Goal: Task Accomplishment & Management: Complete application form

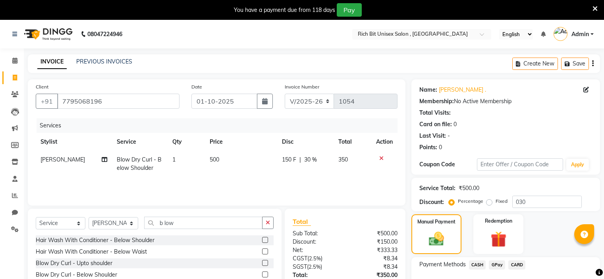
select select "7834"
select select "service"
select select "70823"
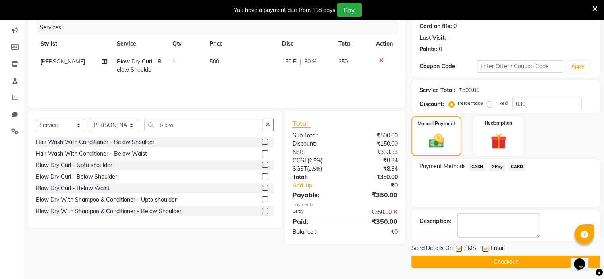
scroll to position [98, 0]
click at [459, 260] on button "Checkout" at bounding box center [506, 262] width 189 height 12
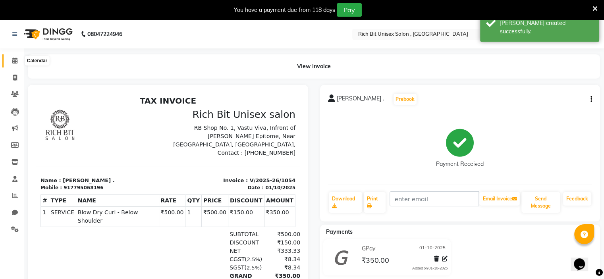
click at [13, 62] on icon at bounding box center [14, 61] width 5 height 6
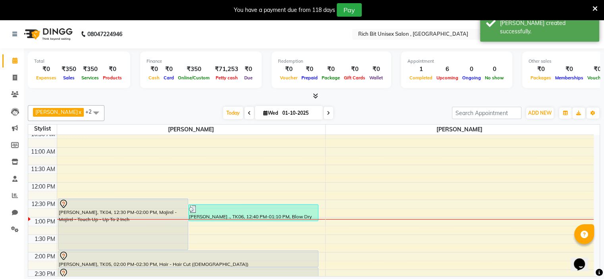
scroll to position [95, 0]
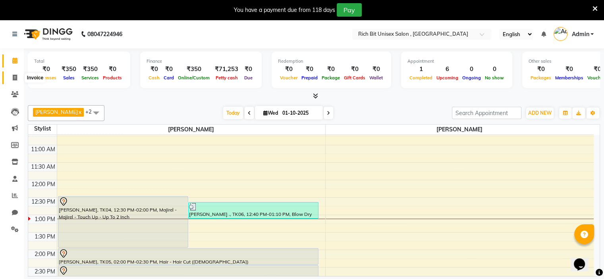
click at [16, 77] on icon at bounding box center [15, 78] width 4 height 6
select select "service"
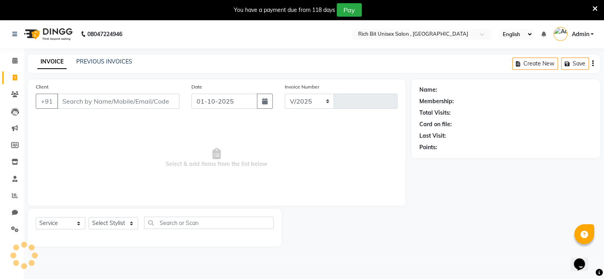
select select "7834"
type input "1055"
click at [75, 98] on input "Client" at bounding box center [118, 101] width 122 height 15
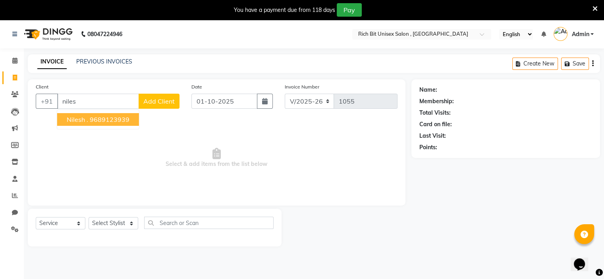
click at [97, 122] on ngb-highlight "9689123939" at bounding box center [110, 120] width 40 height 8
type input "9689123939"
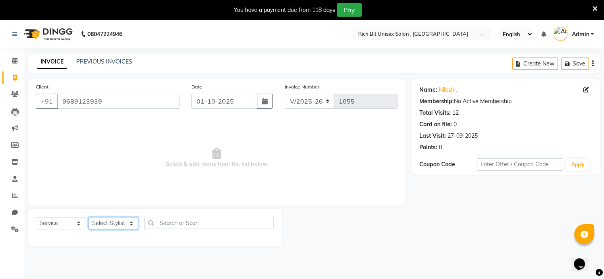
click at [106, 225] on select "Select Stylist [PERSON_NAME] [PERSON_NAME]" at bounding box center [114, 223] width 50 height 12
select select "70870"
click at [89, 218] on select "Select Stylist [PERSON_NAME] [PERSON_NAME]" at bounding box center [114, 223] width 50 height 12
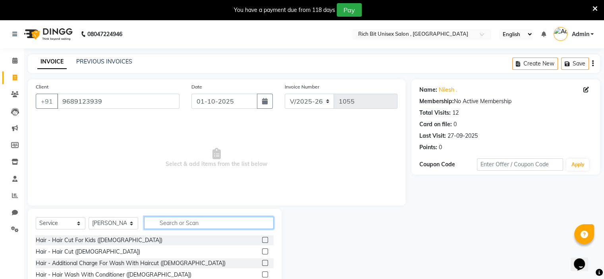
click at [181, 227] on input "text" at bounding box center [209, 223] width 130 height 12
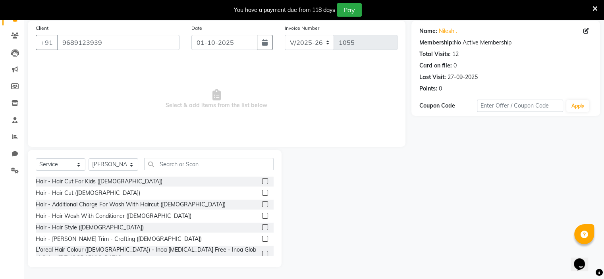
click at [262, 240] on label at bounding box center [265, 239] width 6 height 6
click at [262, 240] on input "checkbox" at bounding box center [264, 239] width 5 height 5
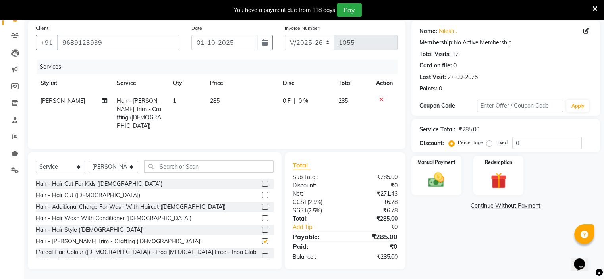
checkbox input "false"
click at [186, 168] on input "text" at bounding box center [209, 167] width 130 height 12
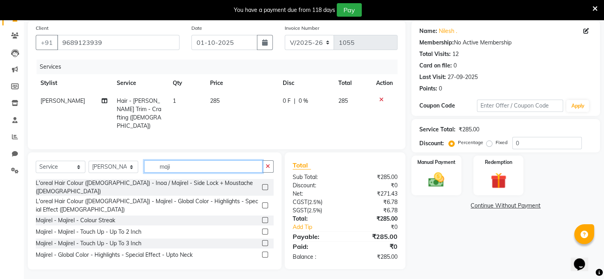
type input "maji"
click at [262, 184] on label at bounding box center [265, 187] width 6 height 6
click at [262, 185] on input "checkbox" at bounding box center [264, 187] width 5 height 5
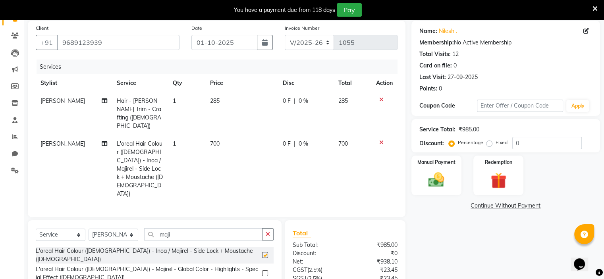
checkbox input "false"
click at [219, 135] on td "700" at bounding box center [241, 169] width 73 height 68
select select "70870"
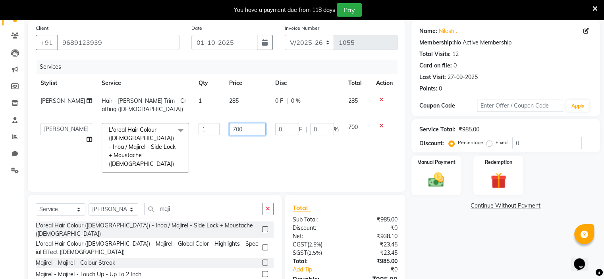
click at [242, 131] on input "700" at bounding box center [247, 129] width 37 height 12
type input "7"
type input "400"
click at [246, 139] on td "400" at bounding box center [248, 147] width 46 height 59
select select "70870"
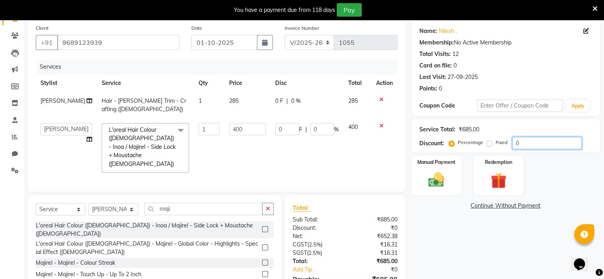
click at [542, 146] on input "0" at bounding box center [548, 143] width 70 height 12
type input "03"
type input "12"
type input "3"
type input "030"
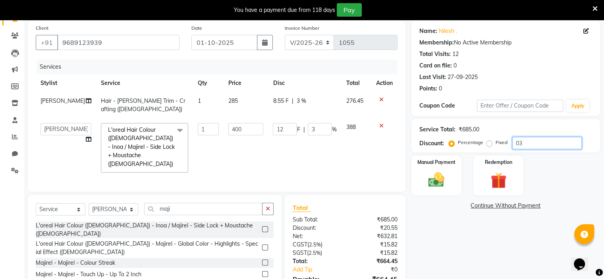
type input "120"
type input "30"
type input "030"
click at [281, 106] on td "85.5 F | 30 %" at bounding box center [306, 105] width 73 height 26
select select "70870"
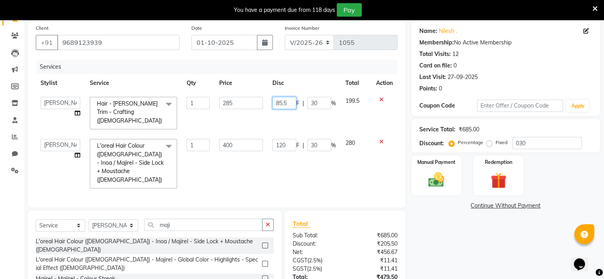
drag, startPoint x: 286, startPoint y: 106, endPoint x: 304, endPoint y: 106, distance: 17.9
click at [287, 106] on input "85.5" at bounding box center [285, 103] width 24 height 12
type input "8"
type input "135"
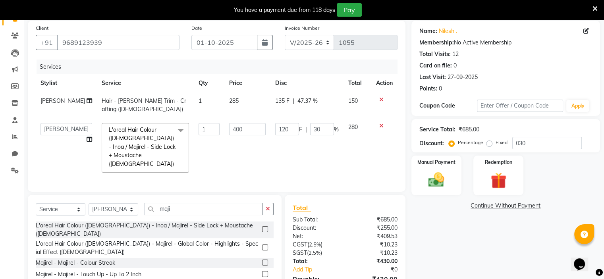
click at [302, 109] on td "135 F | 47.37 %" at bounding box center [307, 105] width 73 height 26
select select "70870"
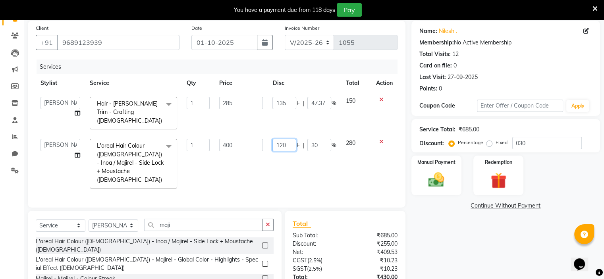
click at [294, 139] on input "120" at bounding box center [285, 145] width 24 height 12
type input "1"
type input "200"
click at [298, 152] on td "200 F | 30 %" at bounding box center [304, 163] width 73 height 59
select select "70870"
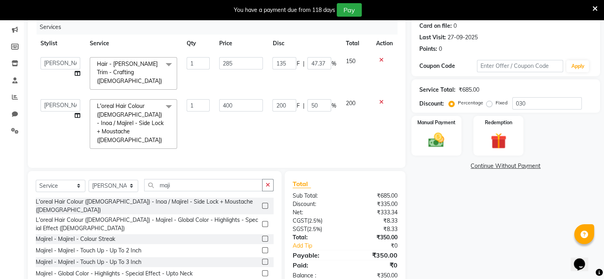
scroll to position [100, 0]
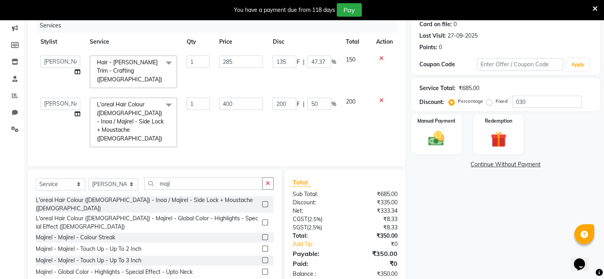
click at [588, 180] on div "Name: [PERSON_NAME] . Membership: No Active Membership Total Visits: 12 Card on…" at bounding box center [509, 133] width 195 height 308
click at [432, 141] on img at bounding box center [436, 139] width 27 height 19
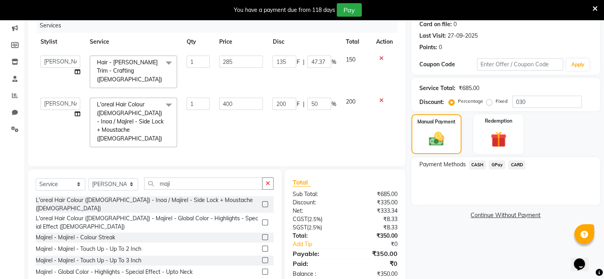
click at [494, 165] on span "GPay" at bounding box center [497, 165] width 16 height 9
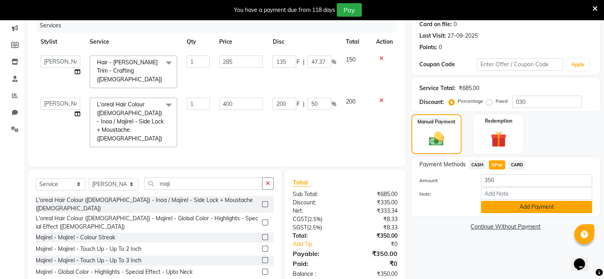
click at [494, 209] on button "Add Payment" at bounding box center [536, 207] width 111 height 12
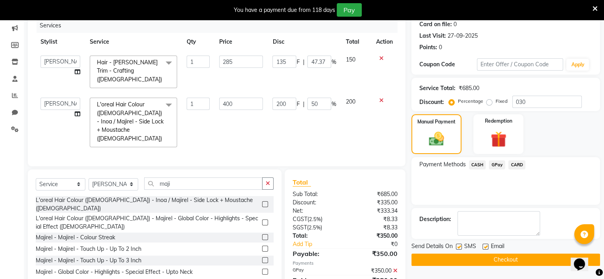
scroll to position [116, 0]
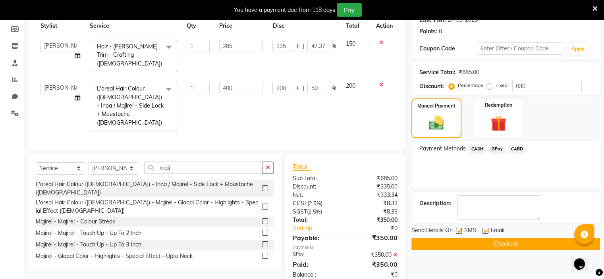
click at [458, 228] on label at bounding box center [459, 231] width 6 height 6
click at [458, 229] on input "checkbox" at bounding box center [458, 231] width 5 height 5
checkbox input "false"
click at [458, 239] on button "Checkout" at bounding box center [506, 244] width 189 height 12
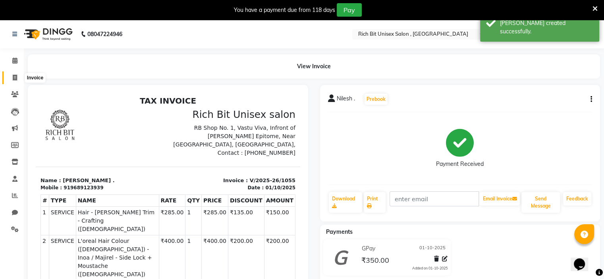
click at [15, 77] on icon at bounding box center [15, 78] width 4 height 6
select select "service"
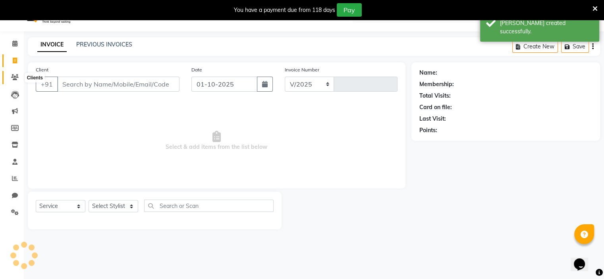
select select "7834"
type input "1056"
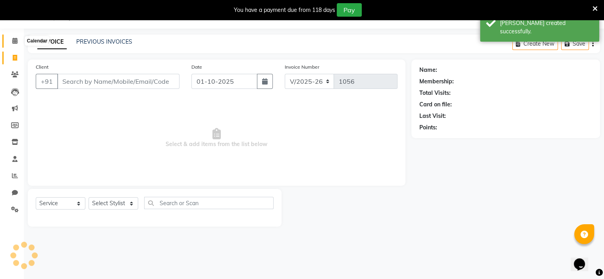
click at [13, 39] on icon at bounding box center [14, 41] width 5 height 6
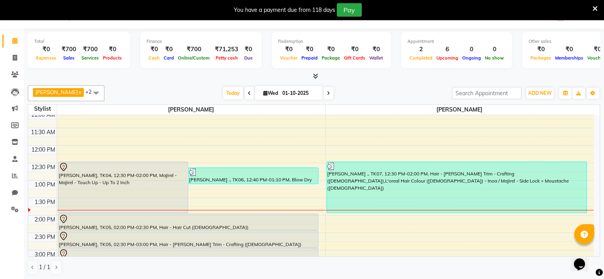
scroll to position [113, 0]
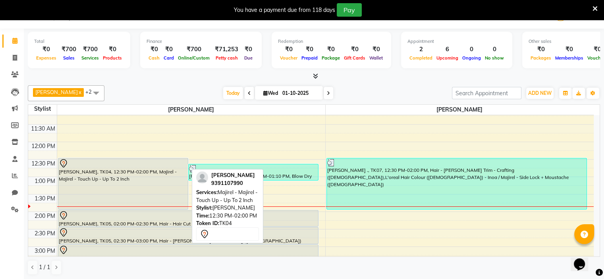
click at [97, 183] on div "[PERSON_NAME], TK04, 12:30 PM-02:00 PM, Majirel - Majirel - Touch Up - Up To 2 …" at bounding box center [123, 184] width 130 height 51
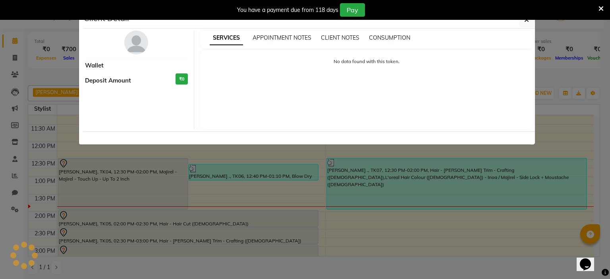
select select "7"
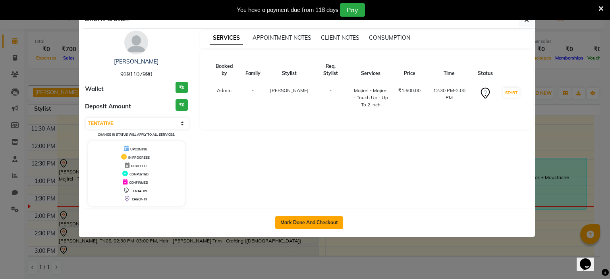
click at [302, 221] on button "Mark Done And Checkout" at bounding box center [309, 223] width 68 height 13
select select "7834"
select select "service"
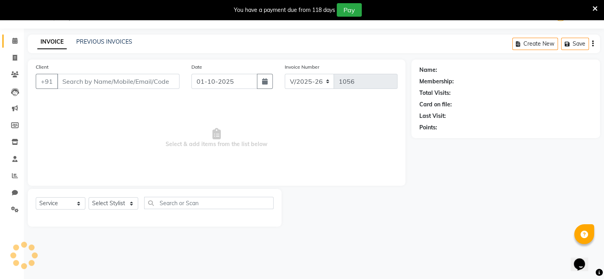
type input "9391107990"
select select "70823"
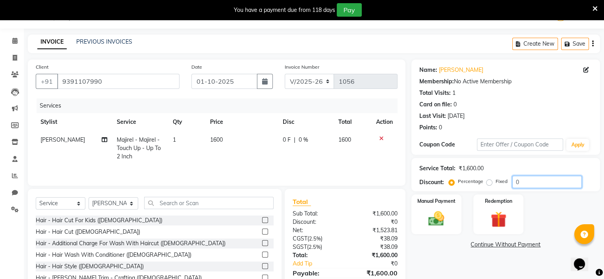
drag, startPoint x: 530, startPoint y: 186, endPoint x: 553, endPoint y: 185, distance: 23.4
click at [538, 185] on input "0" at bounding box center [548, 182] width 70 height 12
type input "030"
click at [151, 140] on span "Majirel - Majirel - Touch Up - Up To 2 Inch" at bounding box center [139, 148] width 44 height 24
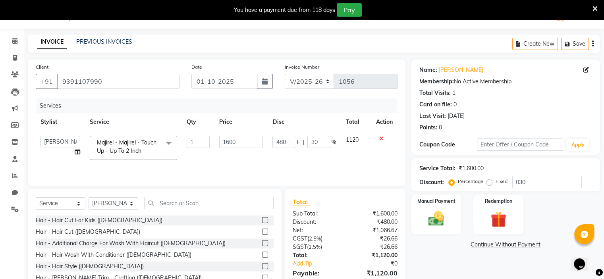
click at [151, 140] on span "Majirel - Majirel - Touch Up - Up To 2 Inch" at bounding box center [127, 146] width 60 height 15
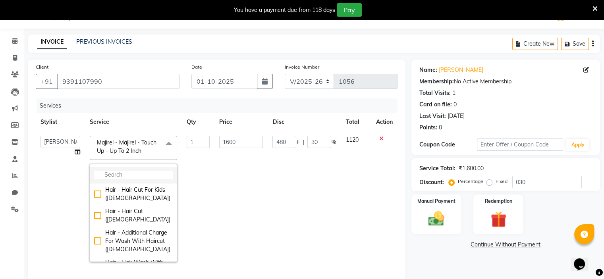
click at [115, 171] on input "multiselect-search" at bounding box center [133, 175] width 79 height 8
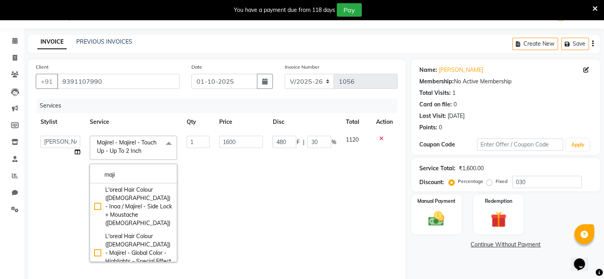
type input "maji"
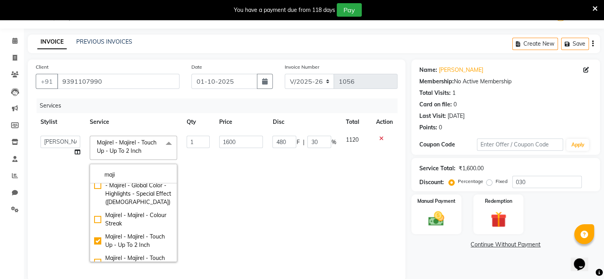
scroll to position [83, 0]
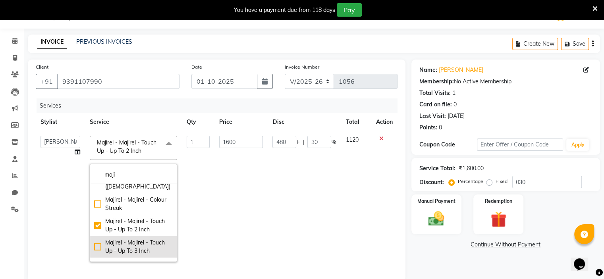
click at [95, 239] on div "Majirel - Majirel - Touch Up - Up To 3 Inch" at bounding box center [133, 247] width 79 height 17
checkbox input "false"
checkbox input "true"
type input "1900"
type input "570"
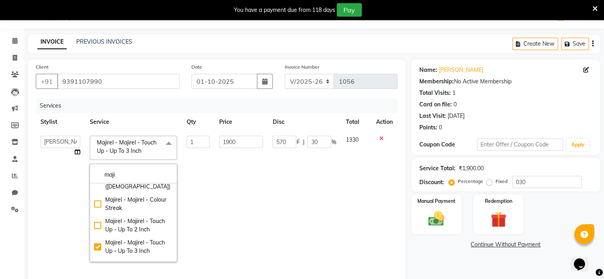
click at [281, 214] on td "570 F | 30 %" at bounding box center [304, 199] width 73 height 136
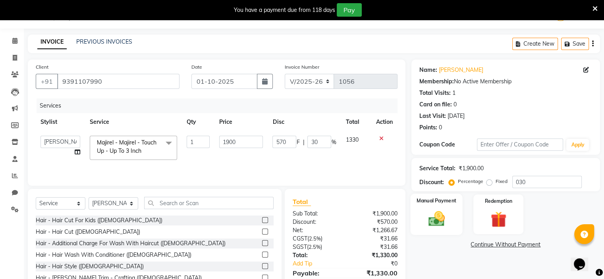
click at [430, 211] on img at bounding box center [436, 219] width 27 height 19
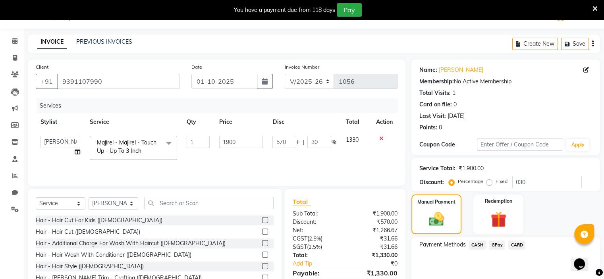
click at [499, 250] on div "GPay" at bounding box center [495, 246] width 19 height 11
click at [498, 245] on span "GPay" at bounding box center [497, 245] width 16 height 9
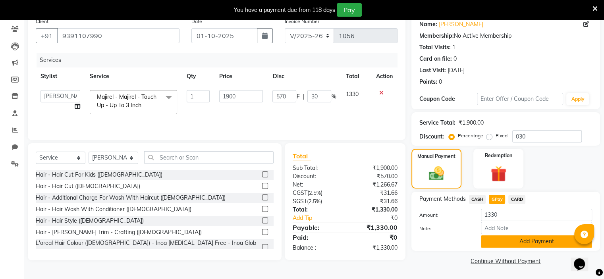
click at [502, 237] on button "Add Payment" at bounding box center [536, 242] width 111 height 12
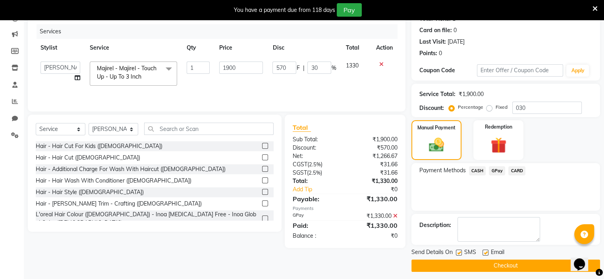
scroll to position [98, 0]
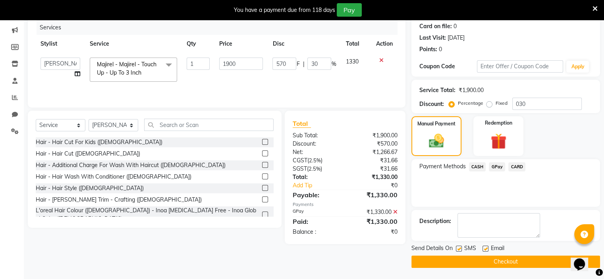
click at [458, 249] on label at bounding box center [459, 249] width 6 height 6
click at [458, 249] on input "checkbox" at bounding box center [458, 249] width 5 height 5
checkbox input "false"
click at [478, 265] on button "Checkout" at bounding box center [506, 262] width 189 height 12
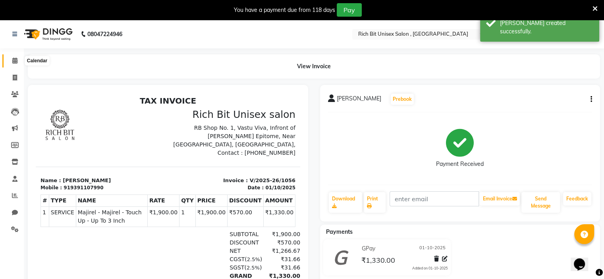
click at [15, 64] on span at bounding box center [15, 60] width 14 height 9
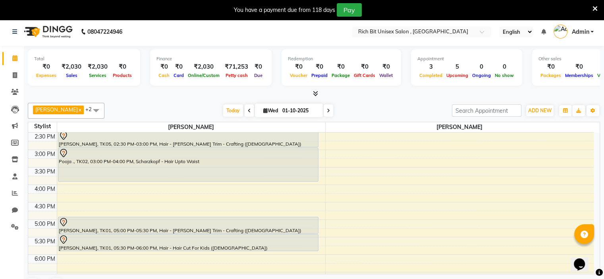
scroll to position [235, 0]
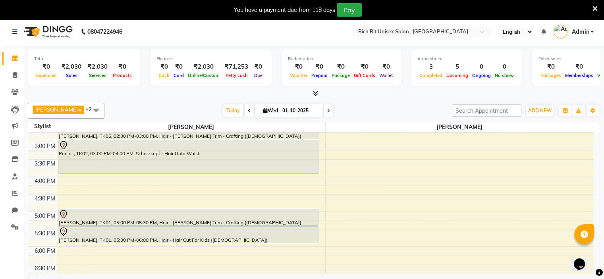
click at [81, 194] on div "8:00 AM 8:30 AM 9:00 AM 9:30 AM 10:00 AM 10:30 AM 11:00 AM 11:30 AM 12:00 PM 12…" at bounding box center [311, 159] width 566 height 524
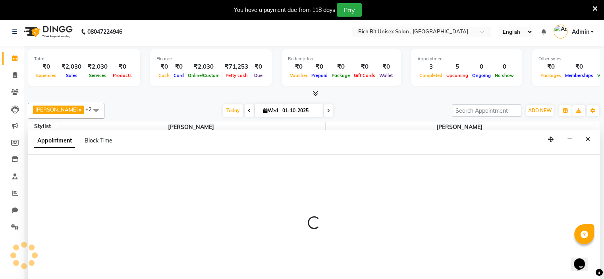
select select "70823"
select select "990"
select select "tentative"
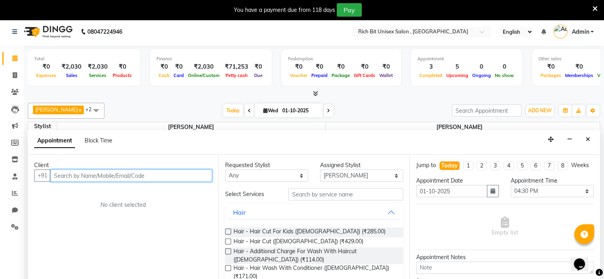
scroll to position [20, 0]
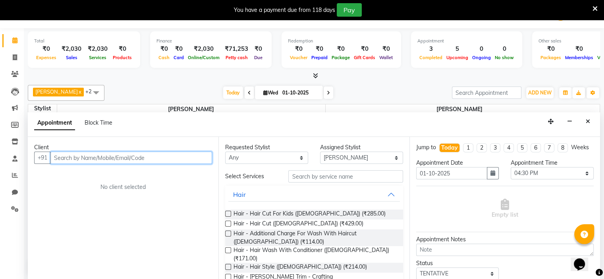
click at [72, 162] on input "text" at bounding box center [131, 158] width 162 height 12
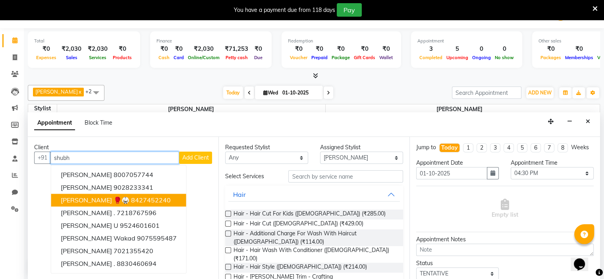
click at [95, 201] on span "[PERSON_NAME] 🥊🥋" at bounding box center [95, 200] width 69 height 8
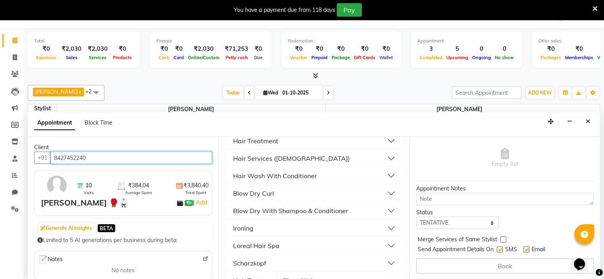
scroll to position [0, 0]
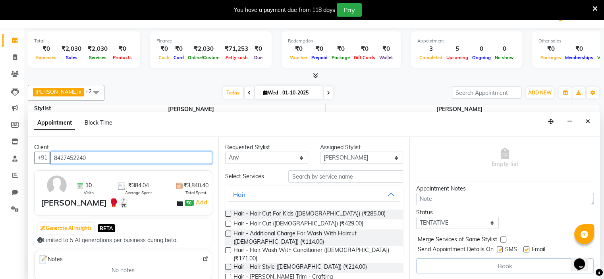
type input "8427452240"
click at [227, 274] on label at bounding box center [228, 277] width 6 height 6
click at [227, 275] on input "checkbox" at bounding box center [227, 277] width 5 height 5
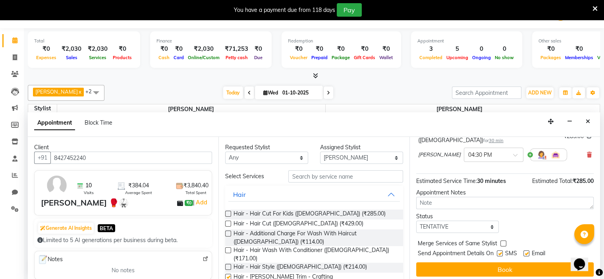
checkbox input "false"
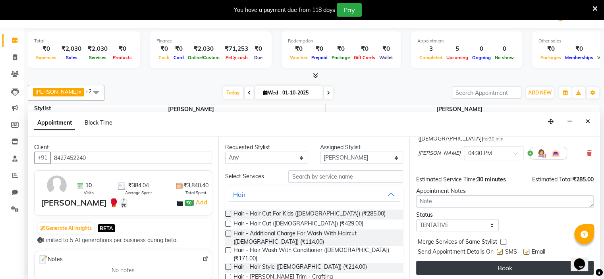
click at [505, 263] on button "Book" at bounding box center [505, 268] width 178 height 14
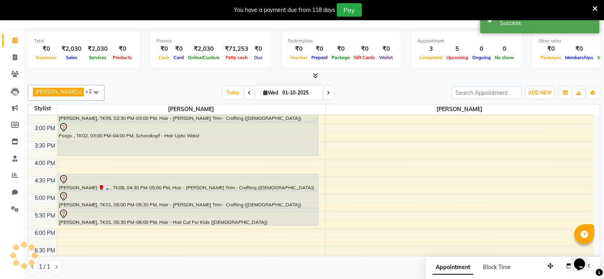
scroll to position [0, 0]
